Goal: Obtain resource: Download file/media

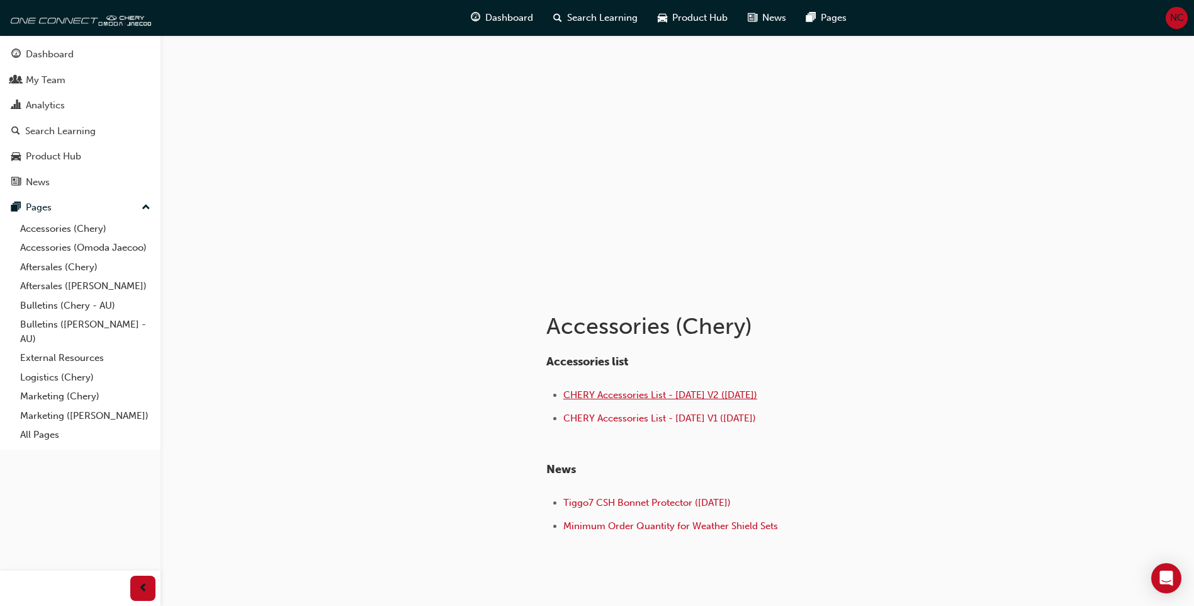
drag, startPoint x: 603, startPoint y: 396, endPoint x: 585, endPoint y: 397, distance: 18.3
click at [585, 397] on span "CHERY Accessories List - [DATE] V2 ([DATE])" at bounding box center [660, 394] width 194 height 11
click at [708, 392] on span "CHERY Accessories List - [DATE] V2 ([DATE])" at bounding box center [660, 394] width 194 height 11
